Goal: Navigation & Orientation: Find specific page/section

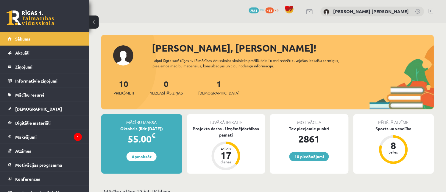
click at [32, 39] on link "Sākums" at bounding box center [45, 39] width 74 height 14
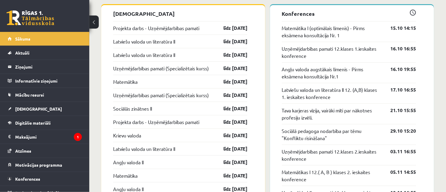
scroll to position [508, 0]
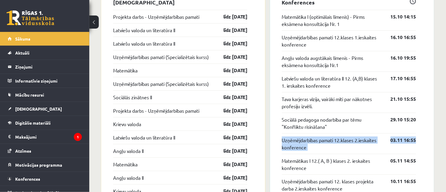
drag, startPoint x: 446, startPoint y: 148, endPoint x: 448, endPoint y: 112, distance: 35.6
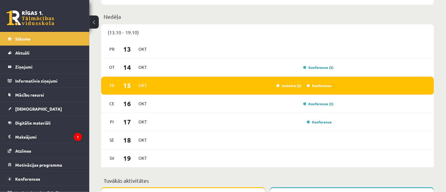
scroll to position [316, 0]
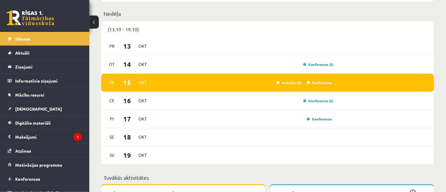
drag, startPoint x: 433, startPoint y: 87, endPoint x: 430, endPoint y: 76, distance: 12.0
click at [431, 76] on div "Tr 15 Okt Ieskaite (2) Konference" at bounding box center [267, 83] width 333 height 18
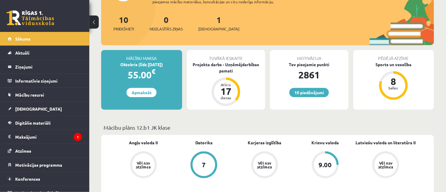
scroll to position [0, 0]
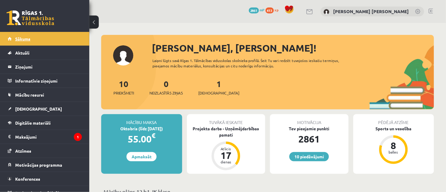
click at [17, 34] on link "Sākums" at bounding box center [45, 39] width 74 height 14
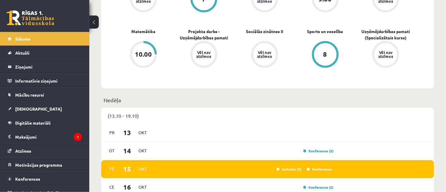
scroll to position [234, 0]
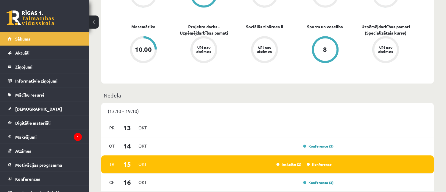
click at [33, 42] on link "Sākums" at bounding box center [45, 39] width 74 height 14
